Goal: Information Seeking & Learning: Check status

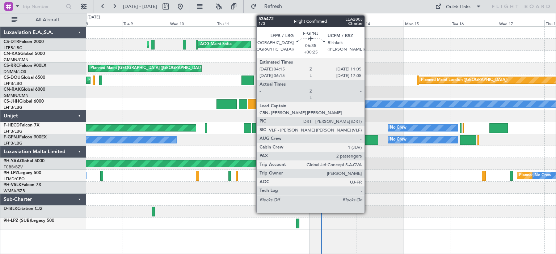
click at [368, 143] on div at bounding box center [370, 140] width 13 height 10
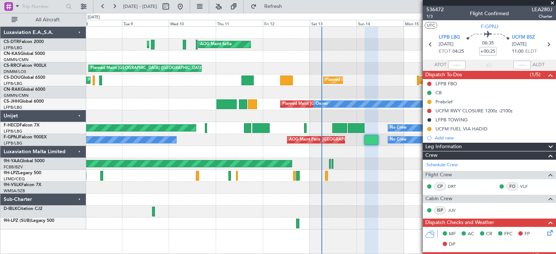
click at [553, 3] on span at bounding box center [552, 3] width 7 height 7
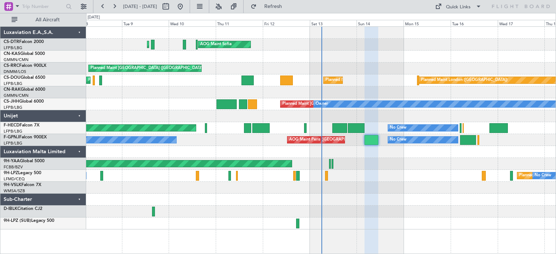
type input "0"
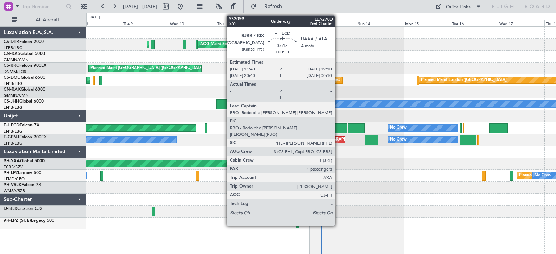
click at [338, 128] on div at bounding box center [339, 128] width 15 height 10
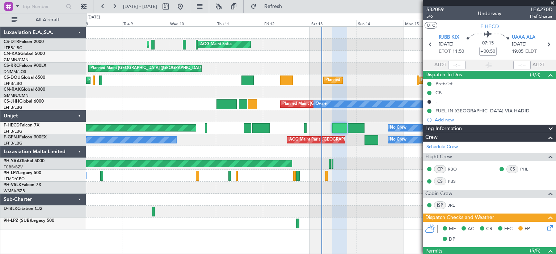
click at [553, 1] on span at bounding box center [552, 3] width 7 height 7
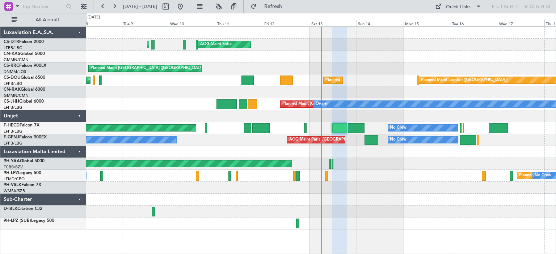
type input "0"
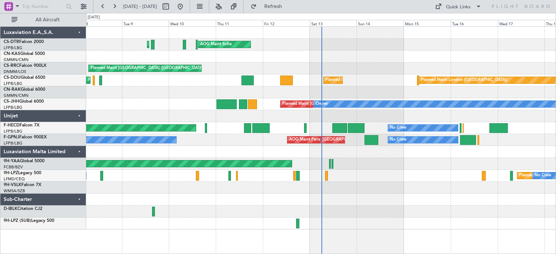
click at [411, 5] on div "08 Sep 2025 - 18 Sep 2025 Refresh Quick Links All Aircraft" at bounding box center [278, 6] width 556 height 13
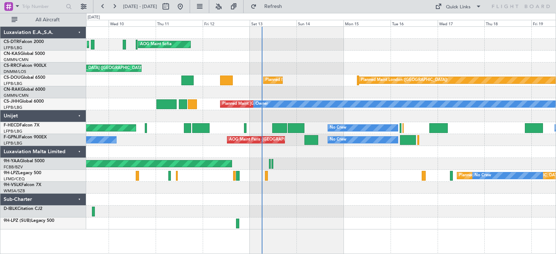
click at [357, 152] on div at bounding box center [320, 152] width 469 height 12
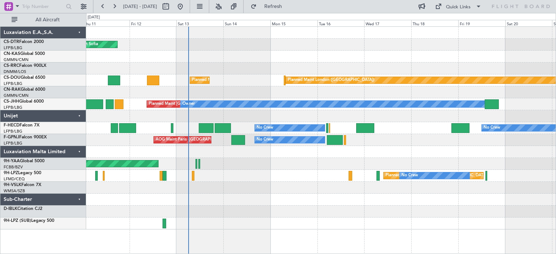
click at [266, 178] on div "Planned [GEOGRAPHIC_DATA] ([GEOGRAPHIC_DATA]) No Crew" at bounding box center [320, 176] width 469 height 12
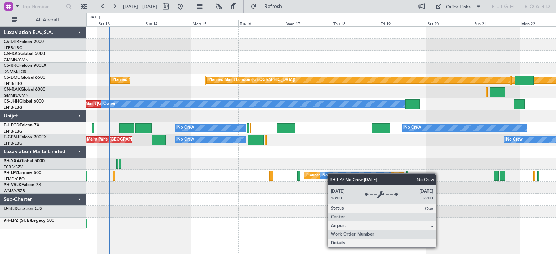
click at [323, 173] on div "No Crew" at bounding box center [330, 175] width 17 height 11
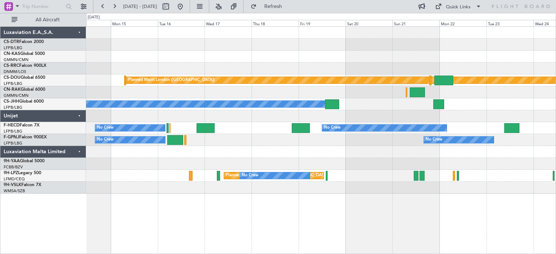
click at [329, 152] on div at bounding box center [320, 152] width 469 height 12
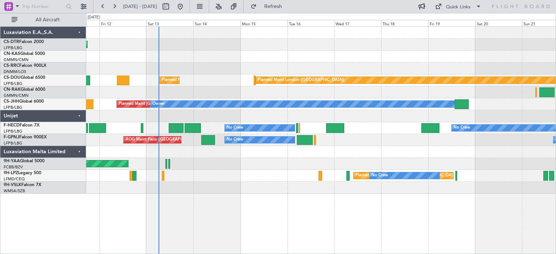
click at [363, 145] on div "AOG Maint Sofia Planned Maint Mugla ([GEOGRAPHIC_DATA]) Planned Maint [GEOGRAPH…" at bounding box center [320, 110] width 469 height 167
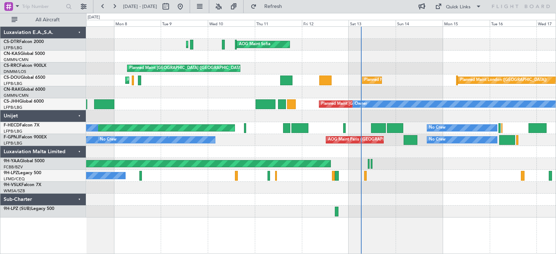
click at [400, 79] on div "AOG Maint Sofia Planned Maint Mugla ([GEOGRAPHIC_DATA]) Planned Maint [GEOGRAPH…" at bounding box center [320, 122] width 469 height 191
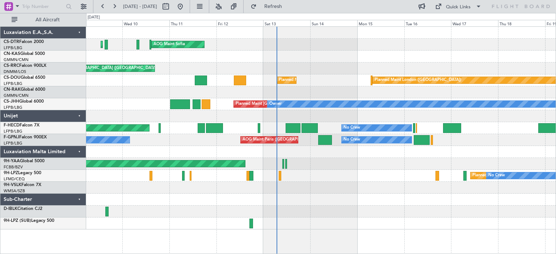
click at [324, 50] on div "AOG Maint Sofia Planned Maint Mugla ([GEOGRAPHIC_DATA])" at bounding box center [320, 45] width 469 height 12
click at [311, 59] on div "AOG Maint Sofia Planned Maint Mugla ([GEOGRAPHIC_DATA]) Planned Maint [GEOGRAPH…" at bounding box center [320, 128] width 469 height 203
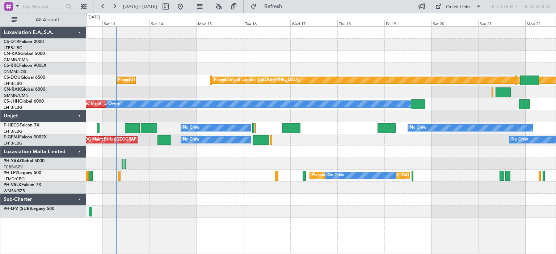
click at [317, 149] on div "AOG Maint Sofia Planned Maint [GEOGRAPHIC_DATA] ([GEOGRAPHIC_DATA]) Planned Mai…" at bounding box center [320, 122] width 469 height 191
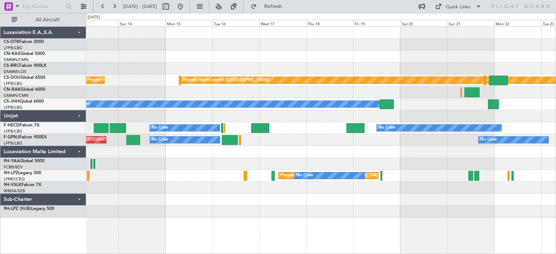
click at [305, 152] on div at bounding box center [320, 152] width 469 height 12
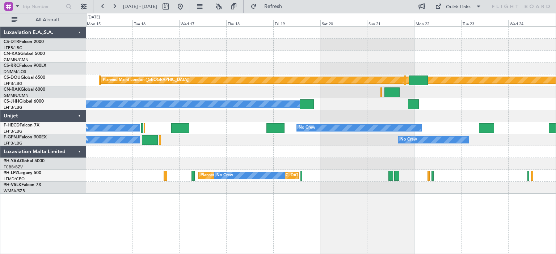
click at [351, 106] on div "Planned Maint [GEOGRAPHIC_DATA] ([GEOGRAPHIC_DATA]) Owner" at bounding box center [320, 104] width 469 height 12
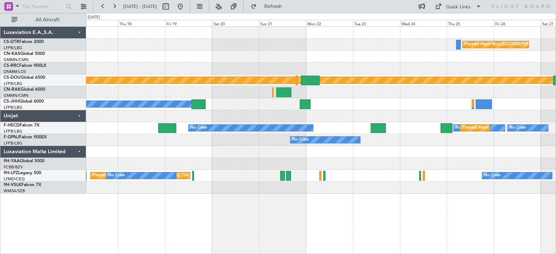
click at [374, 106] on div "Planned Maint Nice ([GEOGRAPHIC_DATA]) Planned Maint [GEOGRAPHIC_DATA] ([GEOGRA…" at bounding box center [320, 110] width 469 height 167
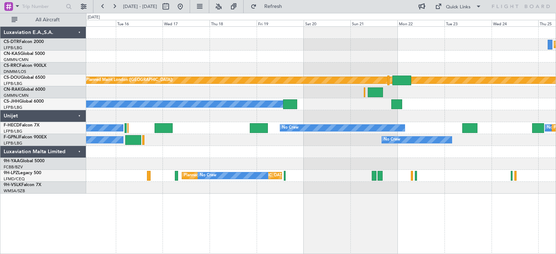
click at [459, 103] on div "Planned Maint Nice ([GEOGRAPHIC_DATA]) Planned Maint [GEOGRAPHIC_DATA] ([GEOGRA…" at bounding box center [320, 110] width 469 height 167
